Goal: Find specific page/section: Find specific page/section

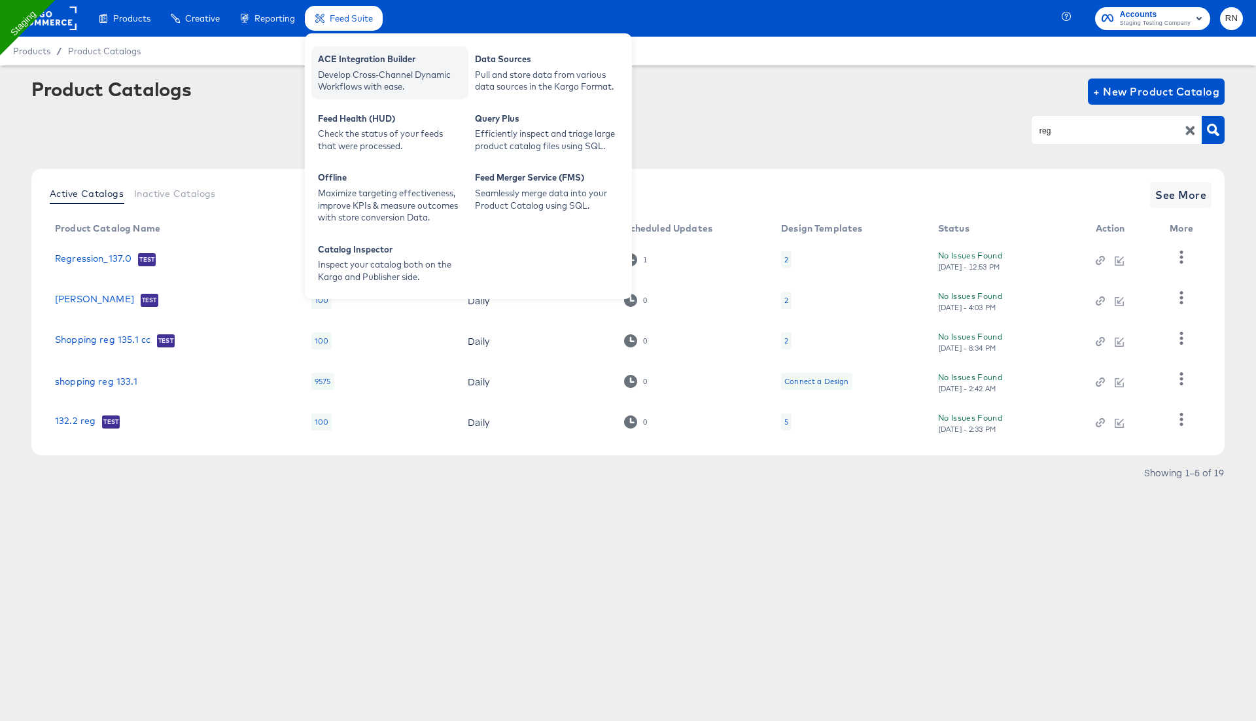
click at [351, 69] on div "Develop Cross-Channel Dynamic Workflows with ease." at bounding box center [390, 81] width 144 height 24
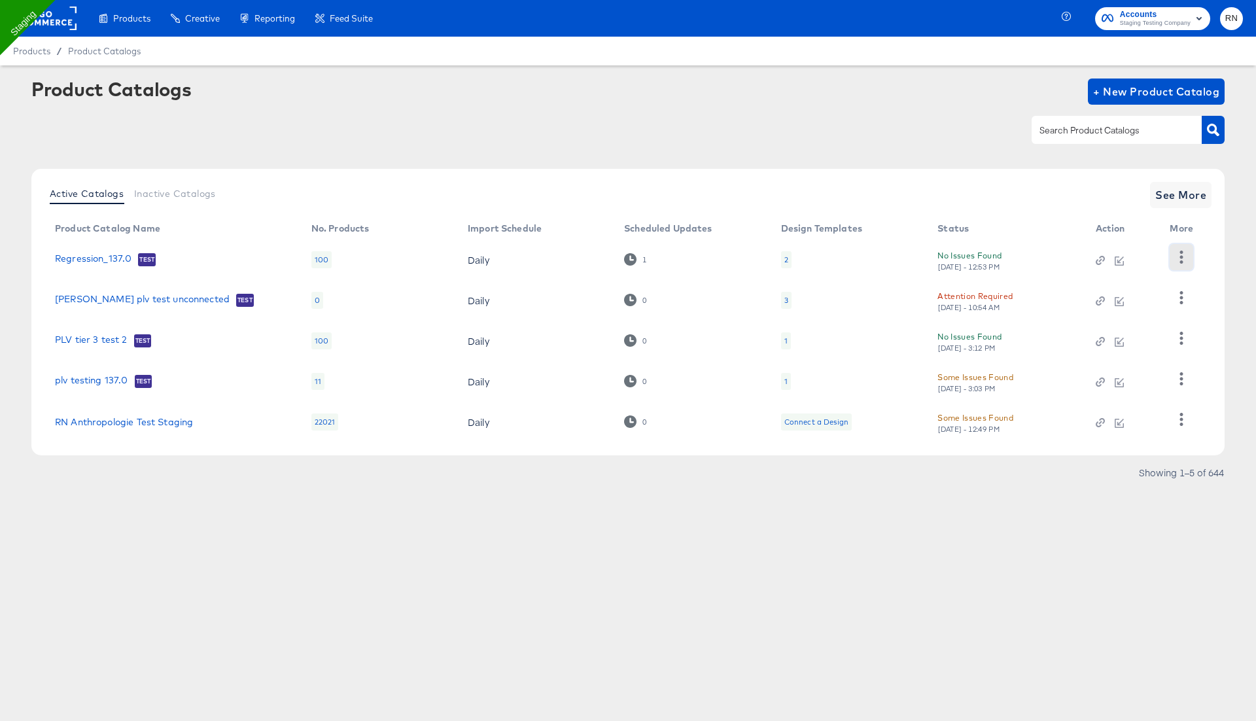
click at [1177, 261] on icon "button" at bounding box center [1181, 257] width 12 height 12
click at [1119, 282] on div "Changelog" at bounding box center [1127, 283] width 131 height 21
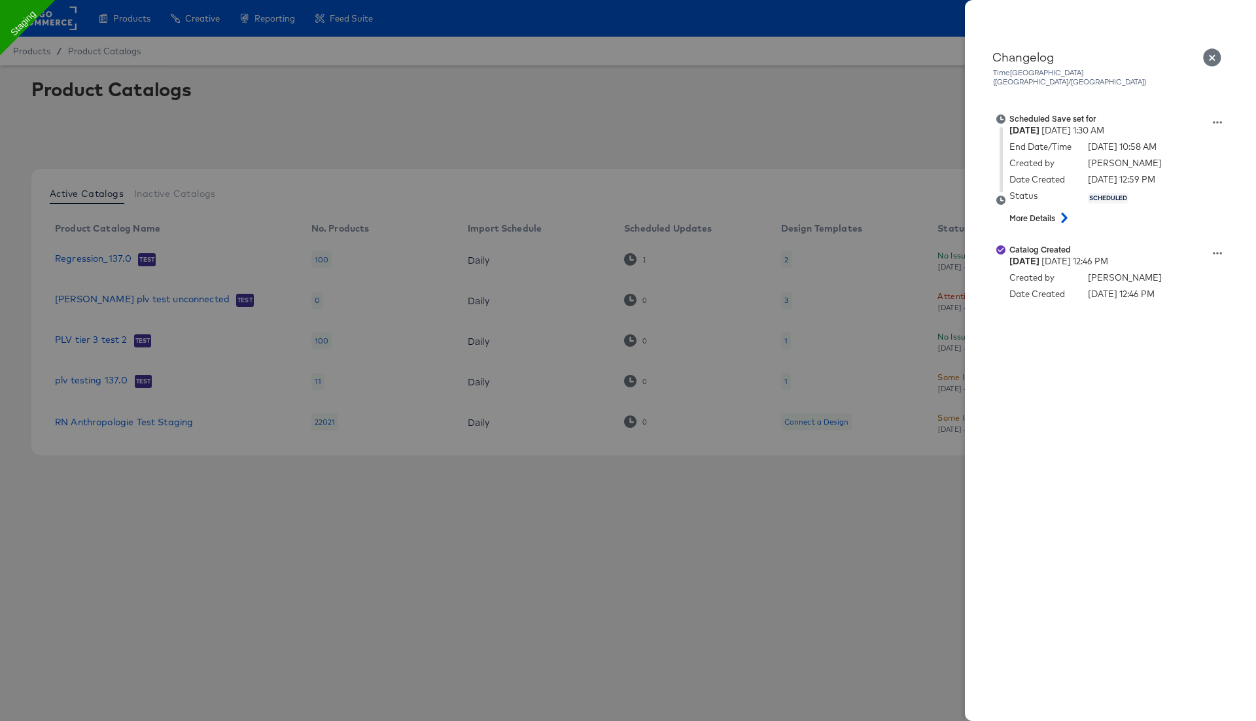
click at [1217, 50] on icon "Close" at bounding box center [1212, 57] width 18 height 18
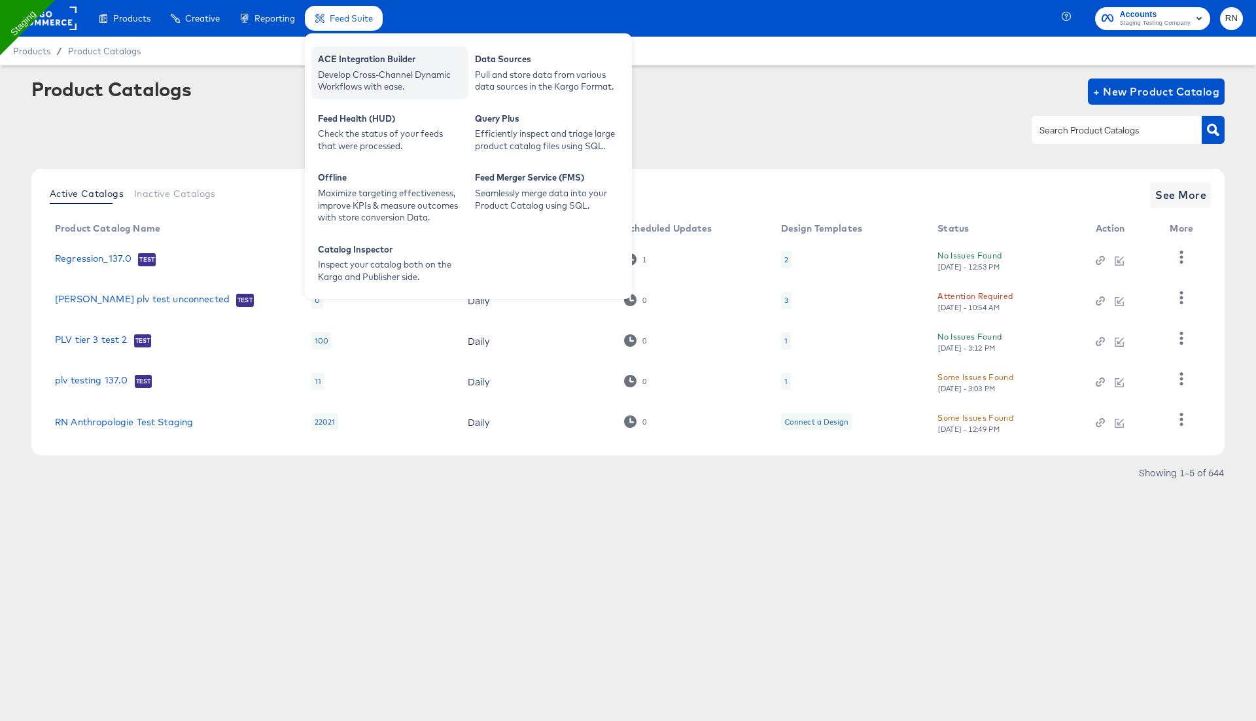
click at [360, 72] on div "Develop Cross-Channel Dynamic Workflows with ease." at bounding box center [390, 81] width 144 height 24
